Goal: Task Accomplishment & Management: Manage account settings

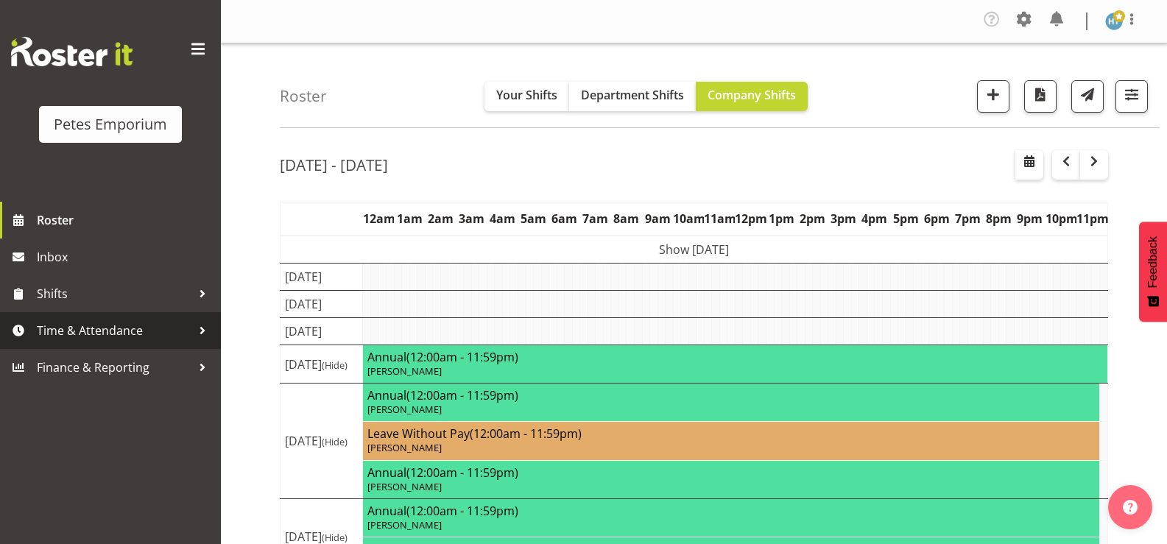
click at [124, 331] on span "Time & Attendance" at bounding box center [114, 330] width 155 height 22
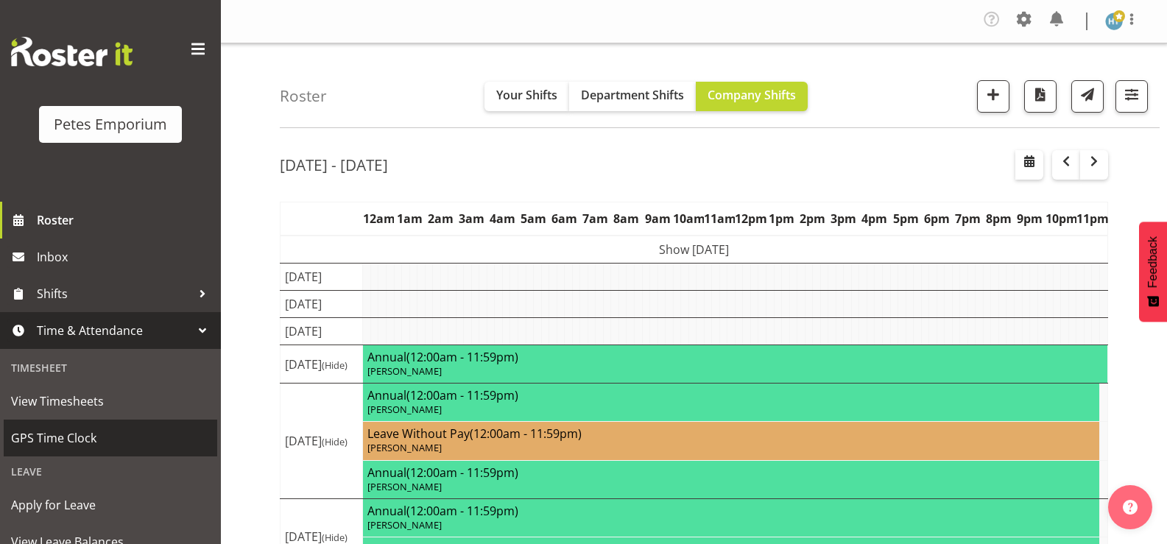
click at [72, 436] on span "GPS Time Clock" at bounding box center [110, 438] width 199 height 22
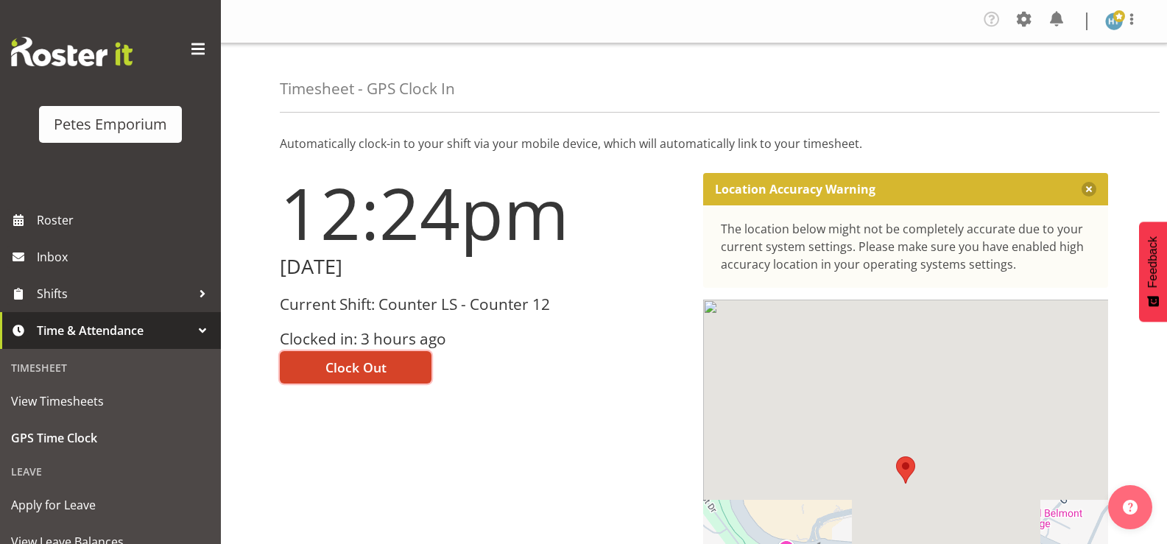
click at [357, 364] on span "Clock Out" at bounding box center [355, 367] width 61 height 19
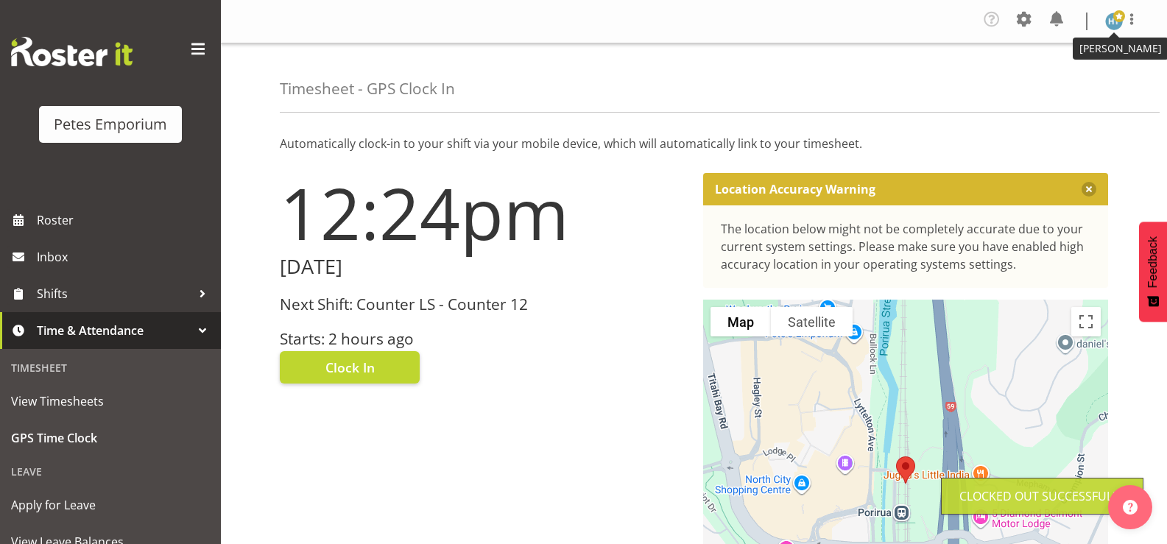
click at [1116, 24] on img at bounding box center [1114, 22] width 18 height 18
click at [1051, 79] on link "Log Out" at bounding box center [1069, 81] width 141 height 26
